Goal: Find specific page/section: Find specific page/section

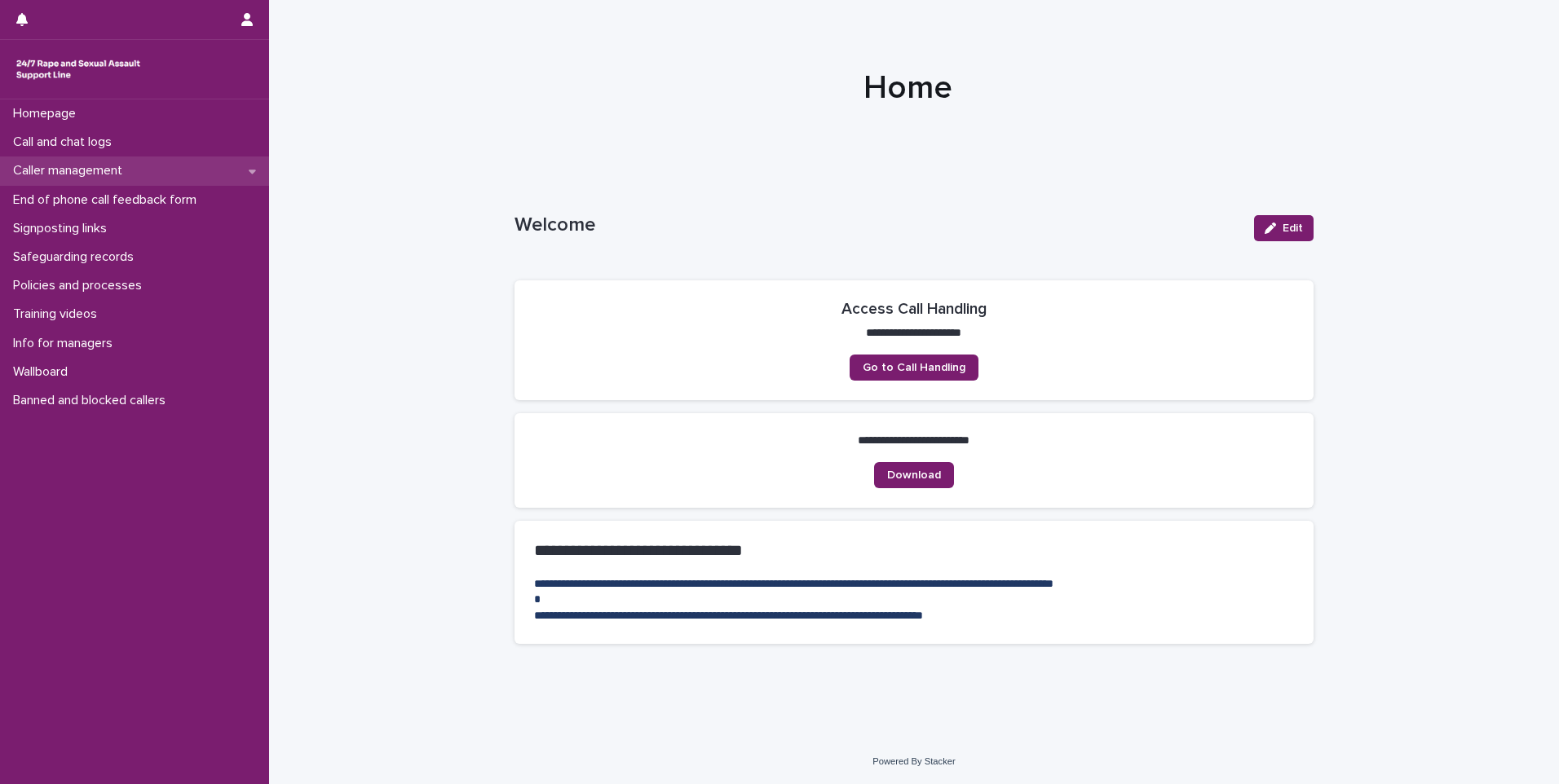
click at [225, 179] on div "Caller management" at bounding box center [135, 170] width 269 height 28
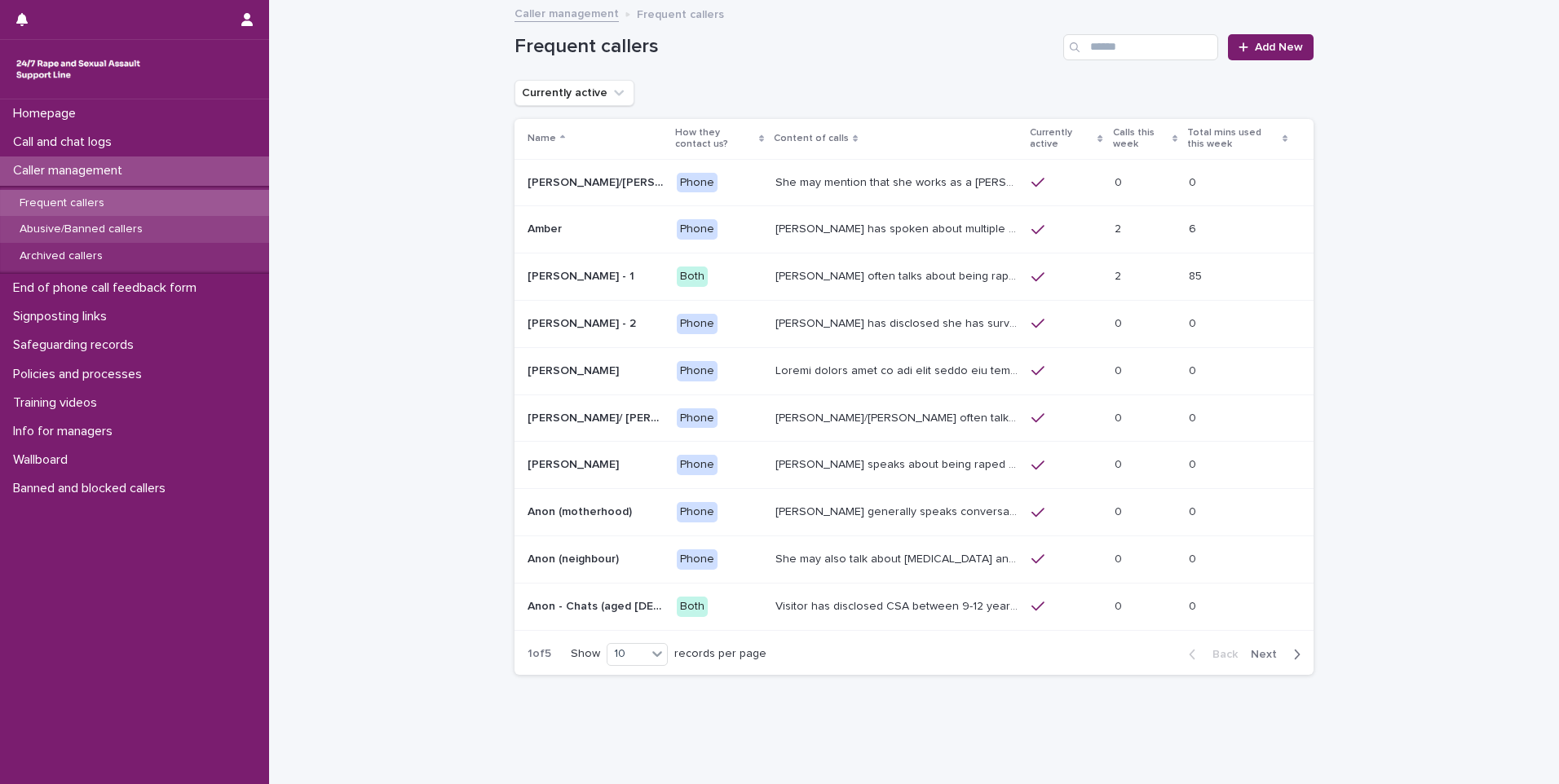
click at [169, 221] on div "Abusive/Banned callers" at bounding box center [135, 229] width 269 height 27
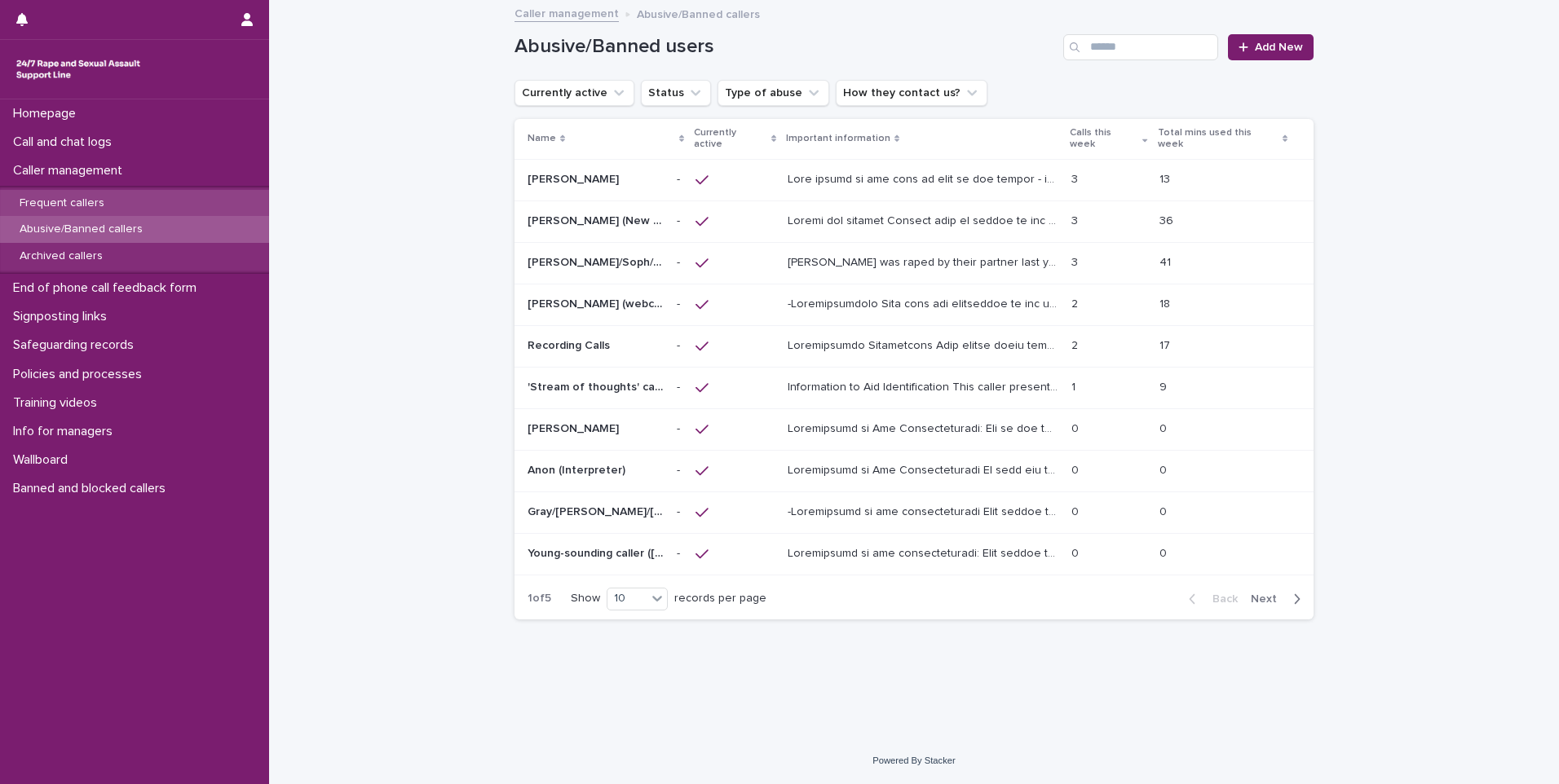
click at [195, 206] on div "Frequent callers" at bounding box center [135, 203] width 269 height 27
